Goal: Task Accomplishment & Management: Complete application form

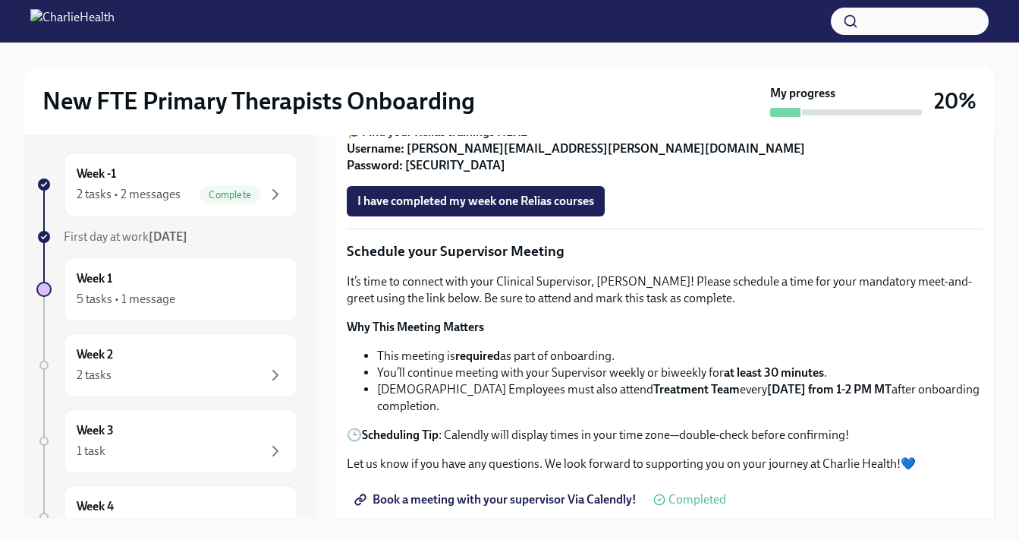
scroll to position [995, 0]
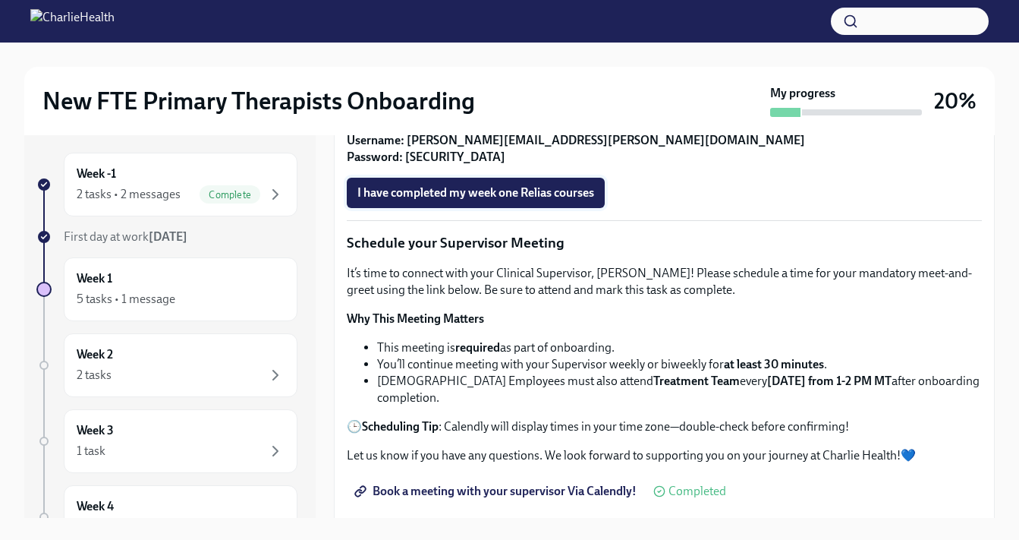
click at [425, 200] on span "I have completed my week one Relias courses" at bounding box center [476, 192] width 237 height 15
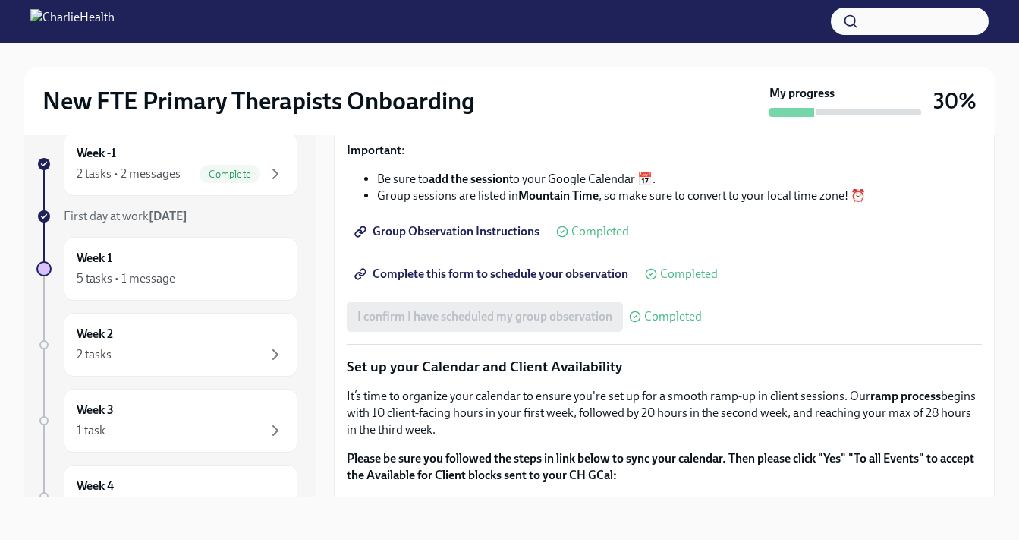
scroll to position [2238, 0]
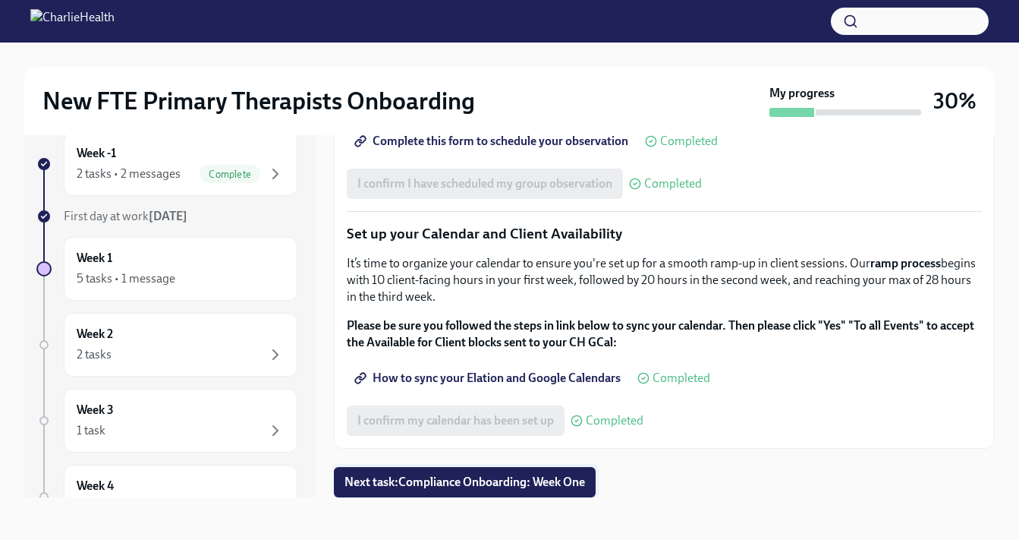
click at [553, 487] on span "Next task : Compliance Onboarding: Week One" at bounding box center [465, 481] width 241 height 15
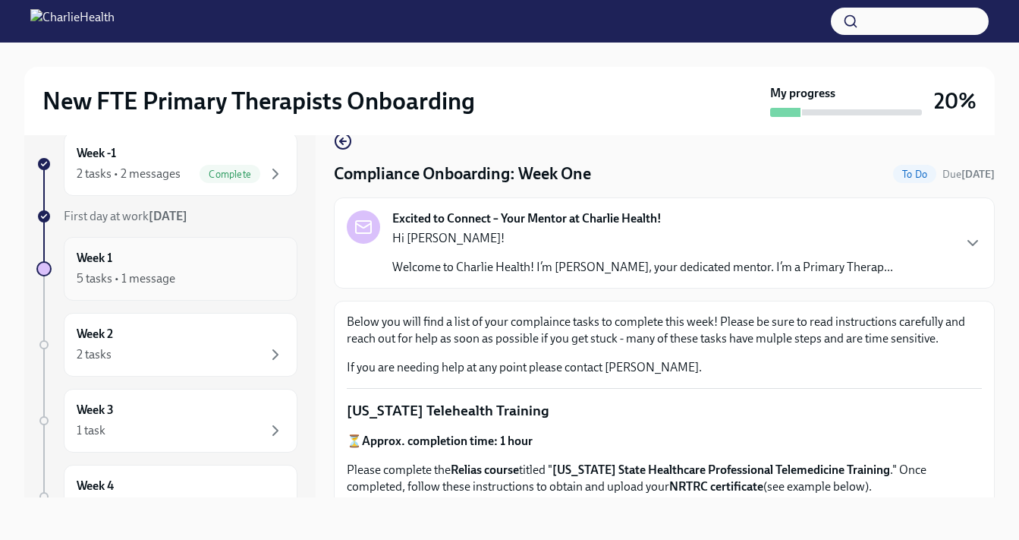
click at [223, 267] on div "Week 1 5 tasks • 1 message" at bounding box center [181, 269] width 208 height 38
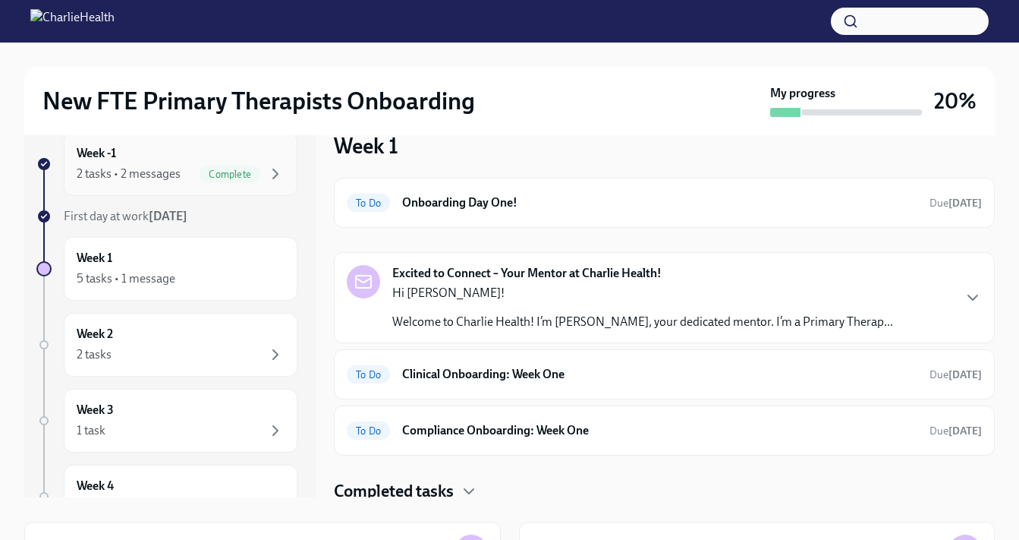
click at [222, 178] on span "Complete" at bounding box center [230, 174] width 61 height 11
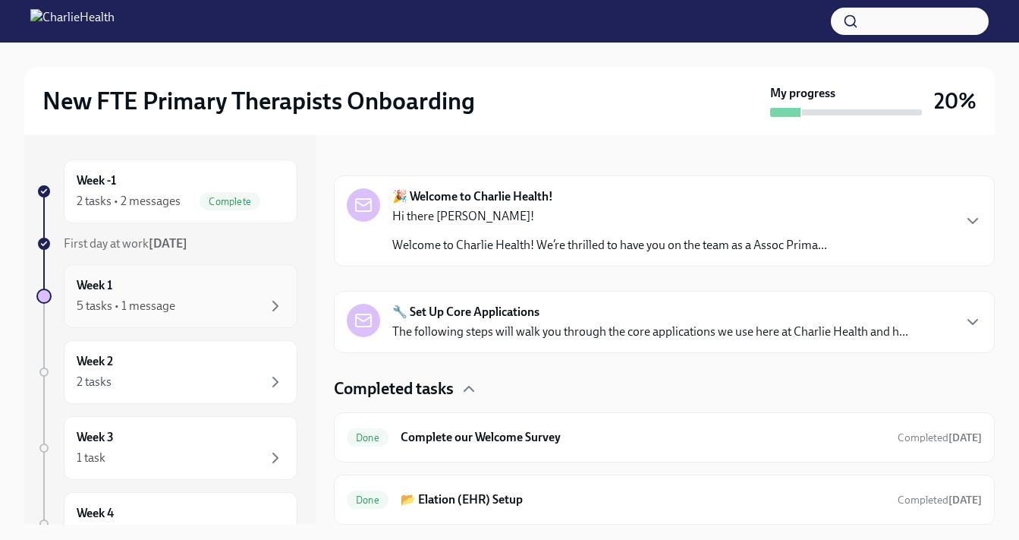
click at [217, 293] on div "Week 1 5 tasks • 1 message" at bounding box center [181, 296] width 208 height 38
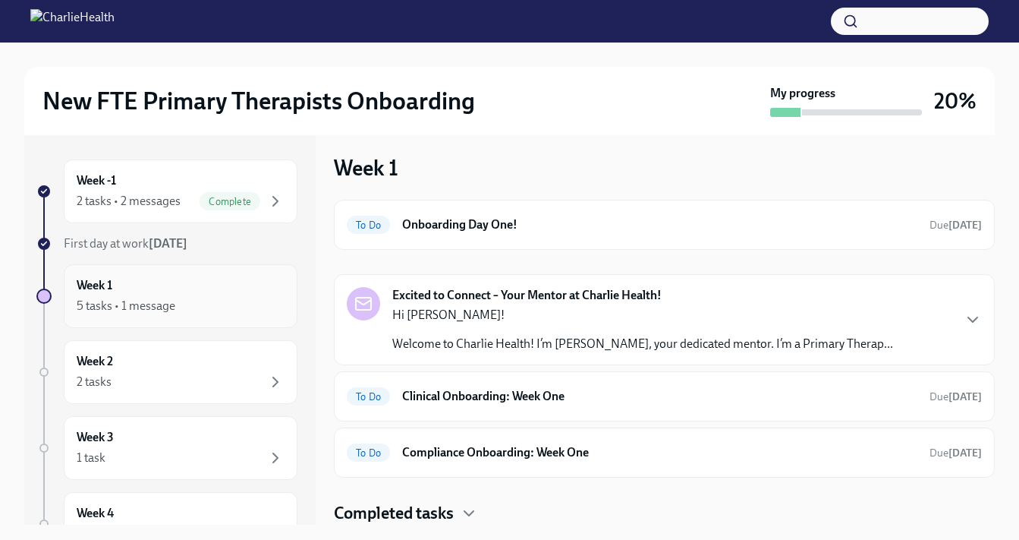
scroll to position [5, 0]
click at [452, 455] on h6 "Compliance Onboarding: Week One" at bounding box center [659, 452] width 515 height 17
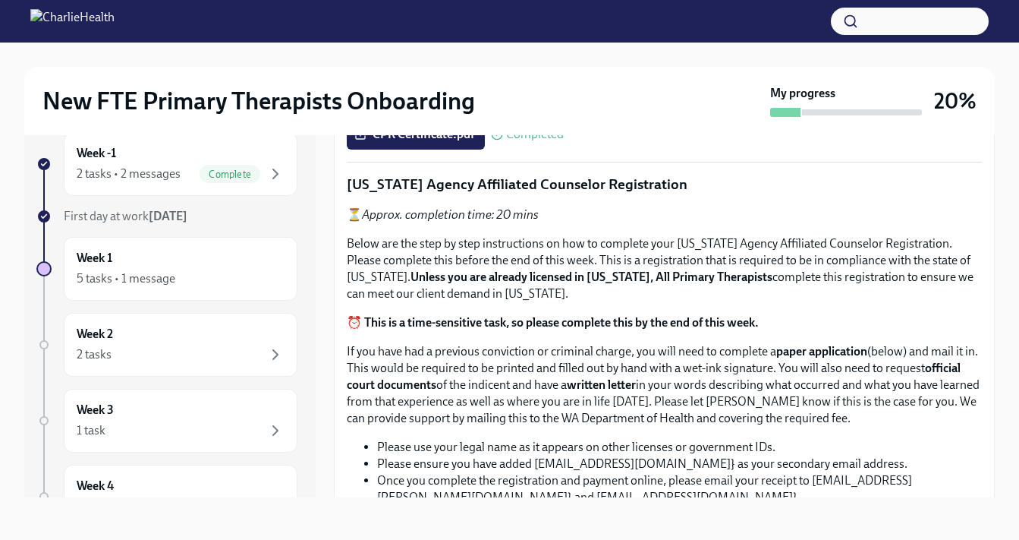
scroll to position [429, 0]
